Goal: Transaction & Acquisition: Subscribe to service/newsletter

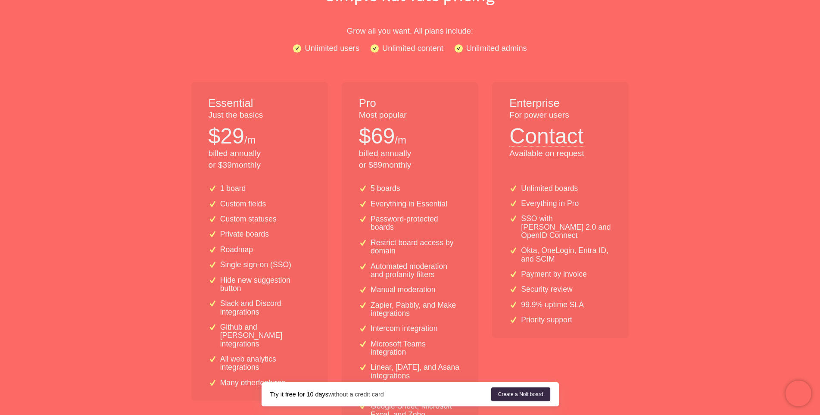
scroll to position [129, 0]
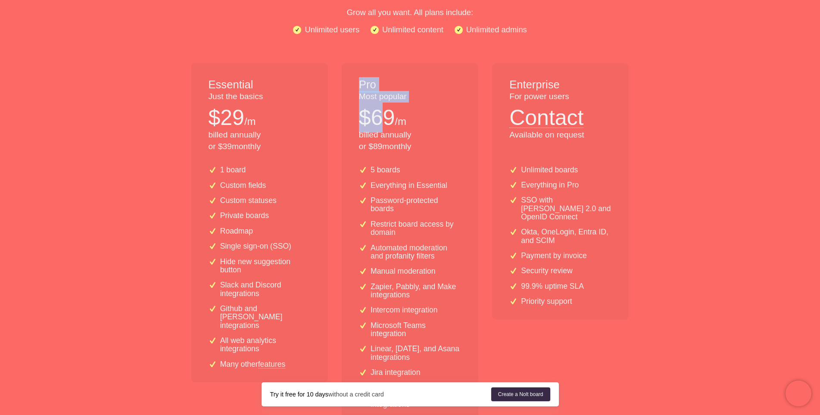
drag, startPoint x: 352, startPoint y: 91, endPoint x: 378, endPoint y: 117, distance: 37.2
click at [378, 117] on div "Pro Most popular $ 69 /m billed annually or $ 89 monthly" at bounding box center [410, 111] width 137 height 96
click at [406, 134] on p "billed annually or $ 89 monthly" at bounding box center [410, 140] width 102 height 23
drag, startPoint x: 420, startPoint y: 143, endPoint x: 388, endPoint y: 128, distance: 35.9
click at [378, 117] on div "Pro Most popular $ 69 /m billed annually or $ 89 monthly" at bounding box center [410, 111] width 137 height 96
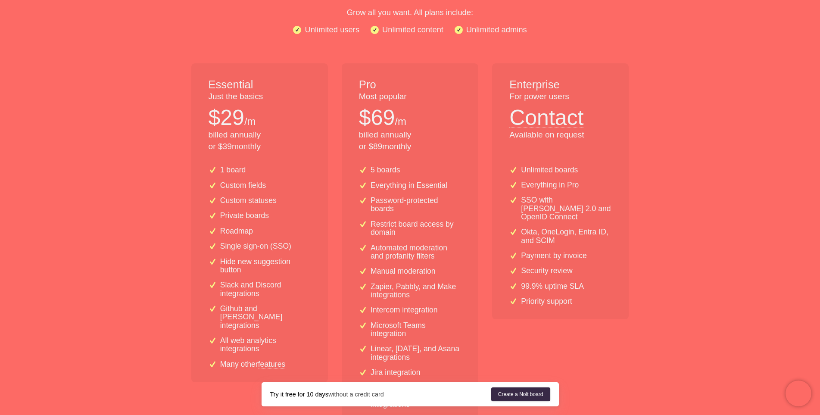
click at [397, 137] on p "billed annually or $ 89 monthly" at bounding box center [410, 140] width 102 height 23
drag, startPoint x: 309, startPoint y: 150, endPoint x: 224, endPoint y: 143, distance: 85.6
click at [224, 143] on p "billed annually or $ 39 monthly" at bounding box center [260, 140] width 102 height 23
click at [253, 136] on p "billed annually or $ 39 monthly" at bounding box center [260, 140] width 102 height 23
drag, startPoint x: 273, startPoint y: 145, endPoint x: 197, endPoint y: 145, distance: 75.9
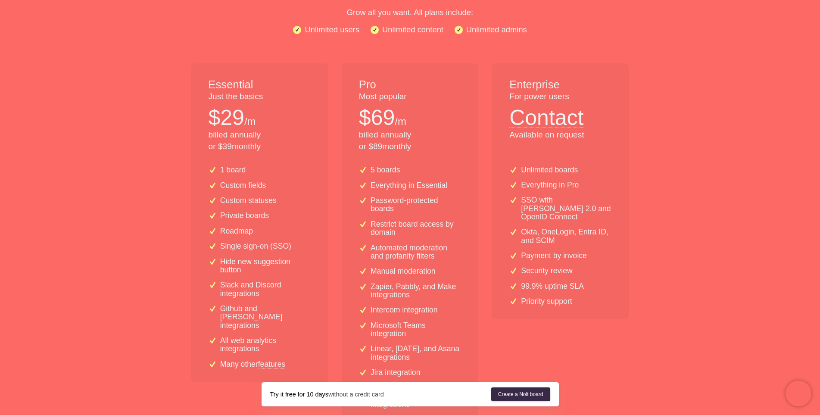
click at [197, 145] on div "Essential Just the basics $ 29 /m billed annually or $ 39 monthly" at bounding box center [259, 111] width 137 height 96
click at [261, 154] on div "Essential Just the basics $ 29 /m billed annually or $ 39 monthly" at bounding box center [259, 111] width 137 height 96
drag, startPoint x: 278, startPoint y: 144, endPoint x: 195, endPoint y: 144, distance: 82.8
click at [195, 144] on div "Essential Just the basics $ 29 /m billed annually or $ 39 monthly" at bounding box center [259, 111] width 137 height 96
click at [279, 165] on div "1 board Custom fields Custom statuses Private boards Roadmap Single sign-on (SS…" at bounding box center [259, 270] width 137 height 223
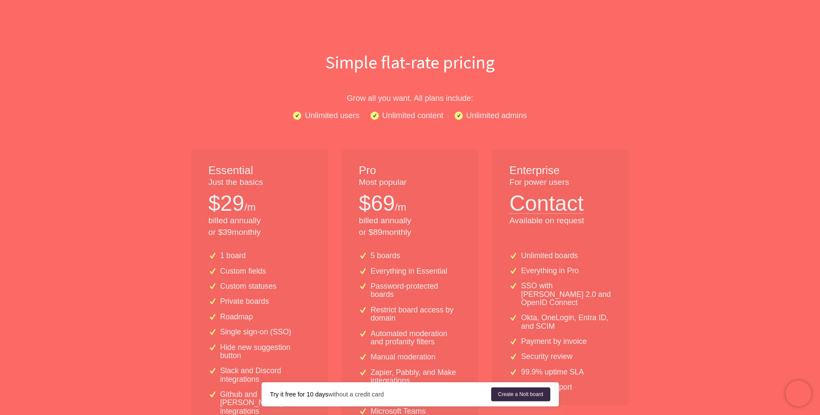
scroll to position [43, 0]
drag, startPoint x: 268, startPoint y: 242, endPoint x: 169, endPoint y: 232, distance: 99.7
